Goal: Task Accomplishment & Management: Complete application form

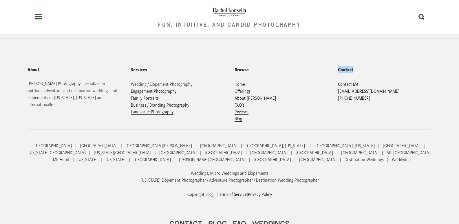
scroll to position [1894, 0]
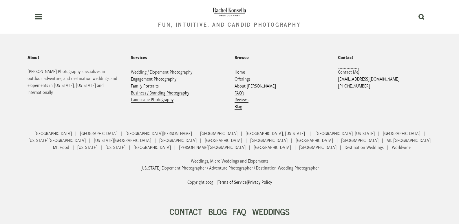
click at [338, 69] on link "Contact Me" at bounding box center [348, 72] width 20 height 6
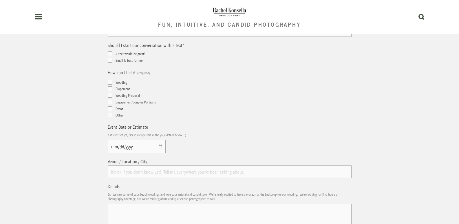
scroll to position [309, 0]
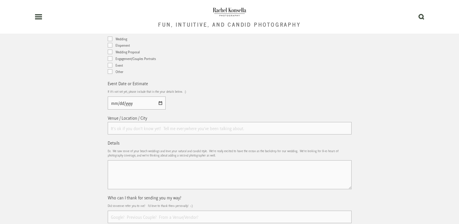
click at [158, 183] on textarea "Details" at bounding box center [230, 174] width 244 height 29
paste textarea "Wikipedia is considered to be the World’s most significant tool for reference m…"
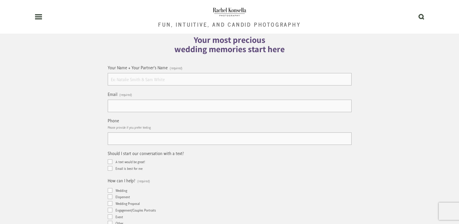
scroll to position [154, 0]
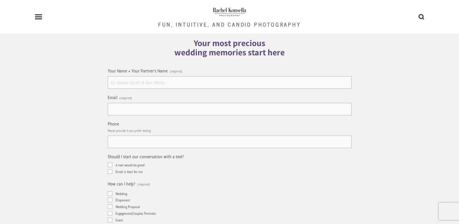
type textarea "Wikipedia is considered to be the World’s most significant tool for reference m…"
click at [176, 79] on input "Your Name + Your Partner's Name (required)" at bounding box center [230, 82] width 244 height 12
type input "Lucy Howard"
type input "lucyhoward@professionalcompanypages.com"
type input "(814) 980-5065"
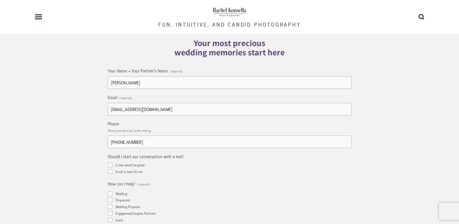
type input "New York"
type input "(814) 980-5065"
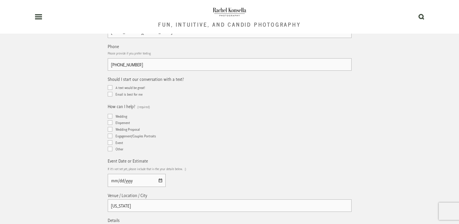
click at [110, 93] on input "Email is best for me" at bounding box center [110, 94] width 5 height 5
checkbox input "true"
click at [107, 148] on div "Your Name + Your Partner's Name (required) Lucy Howard Email (required) lucyhow…" at bounding box center [230, 156] width 254 height 343
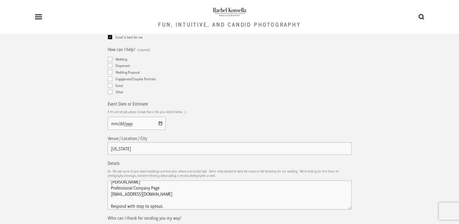
scroll to position [309, 0]
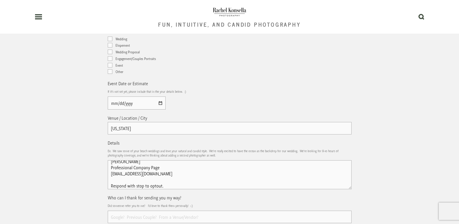
click at [110, 72] on input "Other" at bounding box center [110, 71] width 5 height 5
checkbox input "true"
click at [160, 101] on input "Event Date or Estimate" at bounding box center [137, 103] width 58 height 13
type input "2025-10-17"
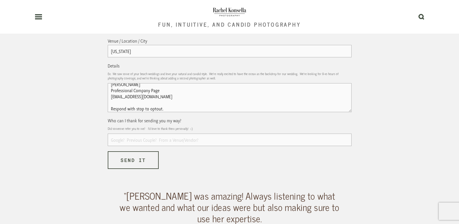
click at [137, 91] on textarea "Wikipedia is considered to be the World’s most significant tool for reference m…" at bounding box center [230, 97] width 244 height 29
click at [132, 141] on input "Who can I thank for sending you my way?" at bounding box center [230, 140] width 244 height 12
type input "1"
type input "G"
type input "-"
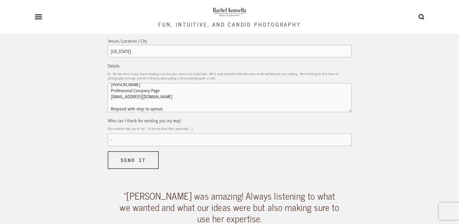
click at [108, 151] on button "Send it Send it" at bounding box center [133, 160] width 51 height 18
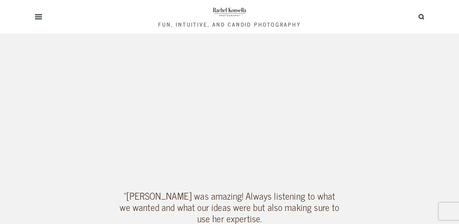
scroll to position [135, 0]
